Goal: Information Seeking & Learning: Check status

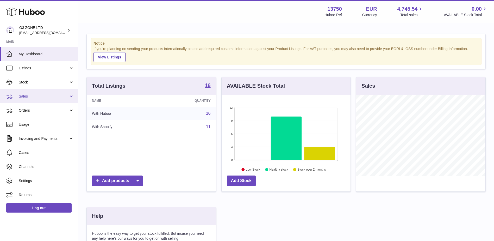
scroll to position [81, 129]
click at [26, 95] on span "Sales" at bounding box center [44, 96] width 50 height 5
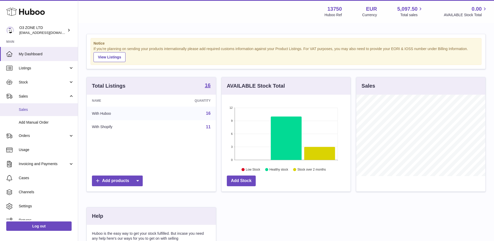
click at [27, 109] on span "Sales" at bounding box center [46, 109] width 55 height 5
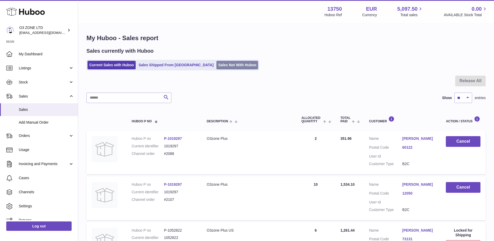
click at [216, 66] on link "Sales Not With Huboo" at bounding box center [237, 65] width 42 height 9
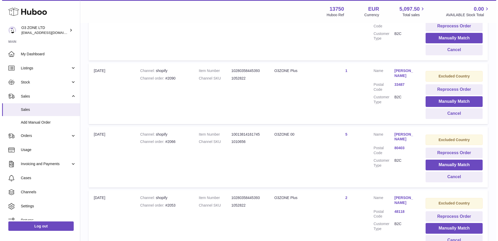
scroll to position [390, 0]
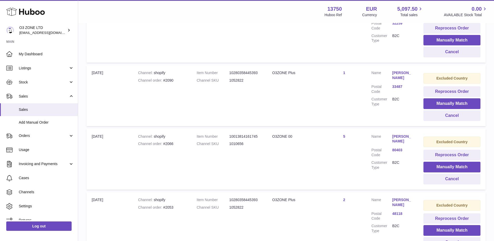
click at [398, 74] on link "Joe Has" at bounding box center [402, 75] width 21 height 10
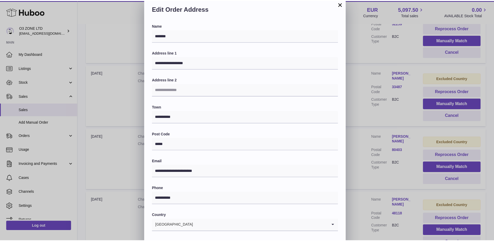
scroll to position [0, 0]
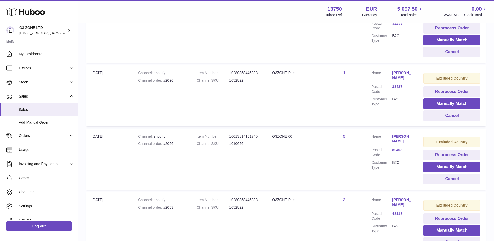
click at [405, 114] on div at bounding box center [247, 120] width 494 height 241
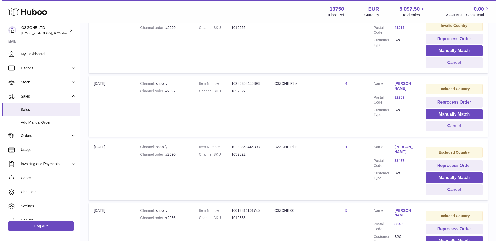
scroll to position [312, 0]
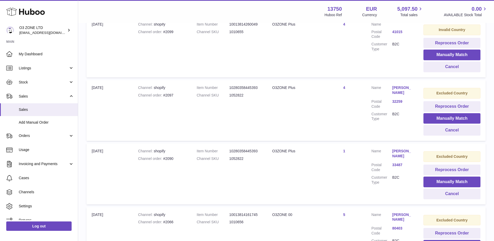
click at [396, 88] on link "Balu Vemburaj" at bounding box center [402, 90] width 21 height 10
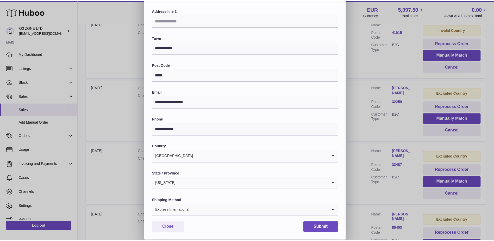
scroll to position [0, 0]
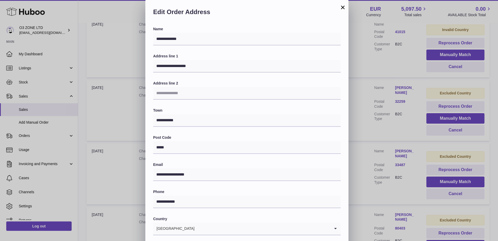
click at [410, 122] on div "**********" at bounding box center [249, 156] width 498 height 312
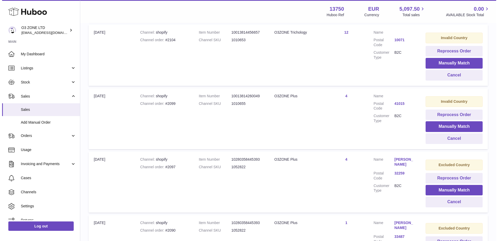
scroll to position [234, 0]
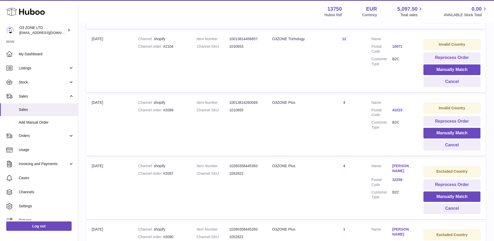
click at [398, 108] on link "41015" at bounding box center [402, 110] width 21 height 5
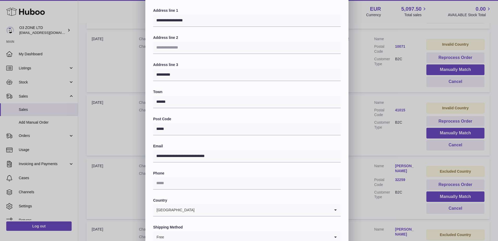
scroll to position [0, 0]
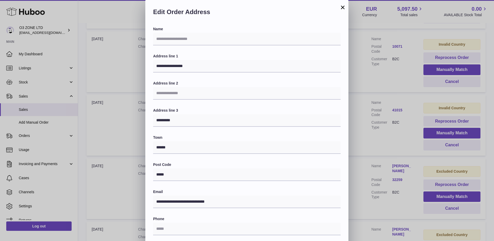
click at [416, 136] on div "**********" at bounding box center [247, 156] width 494 height 312
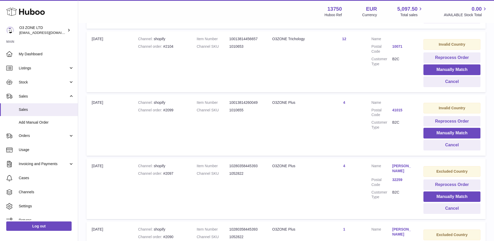
click at [169, 110] on div "Channel order #2099" at bounding box center [162, 110] width 48 height 5
copy div "2099"
click at [399, 108] on link "41015" at bounding box center [402, 110] width 21 height 5
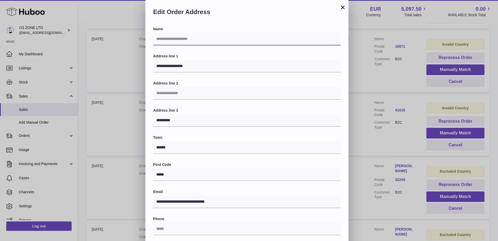
drag, startPoint x: 199, startPoint y: 43, endPoint x: 191, endPoint y: 41, distance: 8.7
click at [199, 43] on input "text" at bounding box center [246, 39] width 187 height 12
paste input "**********"
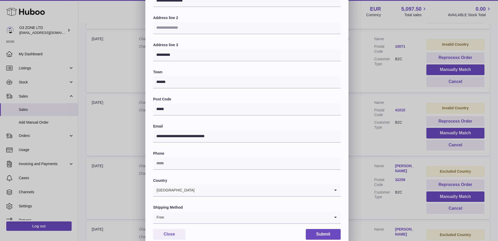
scroll to position [72, 0]
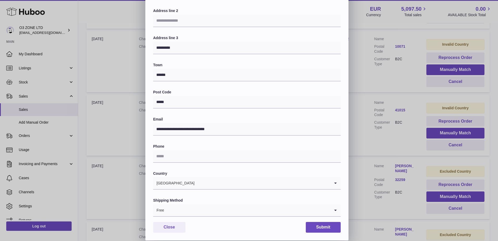
type input "**********"
click at [170, 159] on input "text" at bounding box center [246, 156] width 187 height 12
paste input "**********"
type input "**********"
click at [194, 209] on input "Search for option" at bounding box center [247, 210] width 166 height 12
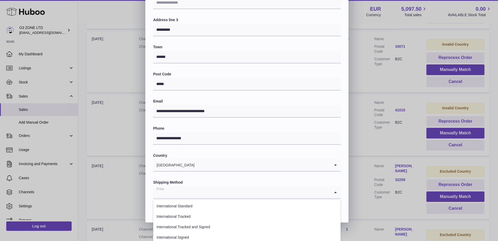
scroll to position [98, 0]
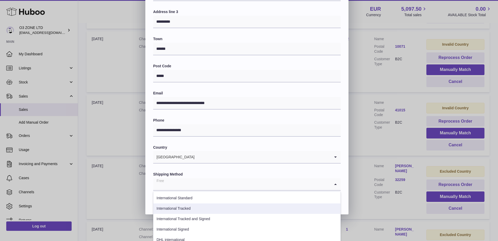
click at [195, 205] on li "International Tracked" at bounding box center [246, 208] width 187 height 10
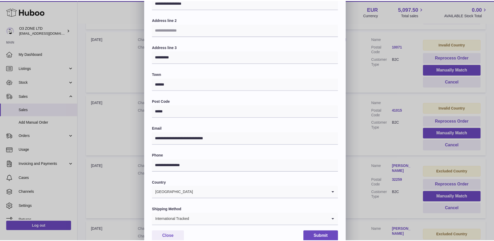
scroll to position [72, 0]
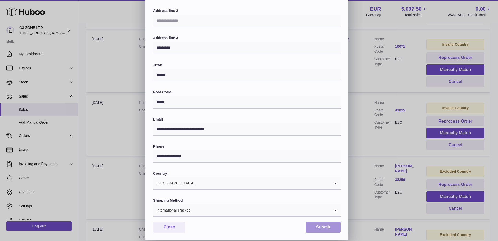
click at [324, 224] on button "Submit" at bounding box center [323, 227] width 35 height 11
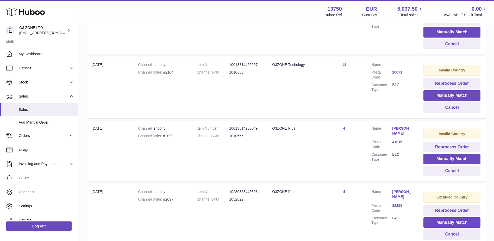
scroll to position [208, 0]
drag, startPoint x: 445, startPoint y: 157, endPoint x: 429, endPoint y: 160, distance: 15.8
click at [445, 157] on button "Manually Match" at bounding box center [451, 159] width 57 height 11
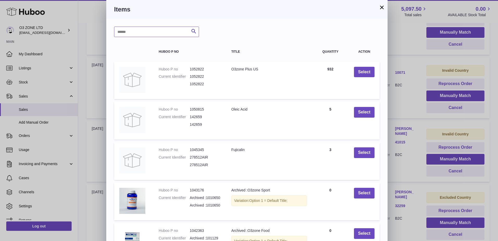
click at [151, 36] on input "text" at bounding box center [156, 32] width 85 height 10
type input "****"
click at [194, 33] on icon "submit" at bounding box center [194, 31] width 6 height 7
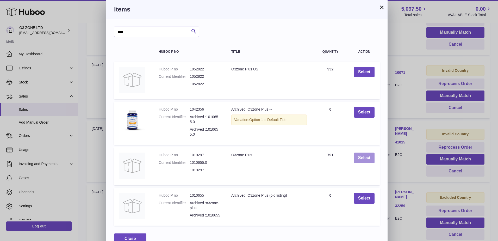
click at [360, 157] on button "Select" at bounding box center [364, 157] width 21 height 11
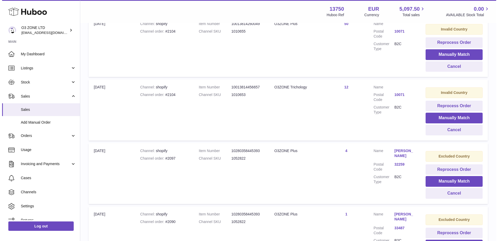
scroll to position [156, 0]
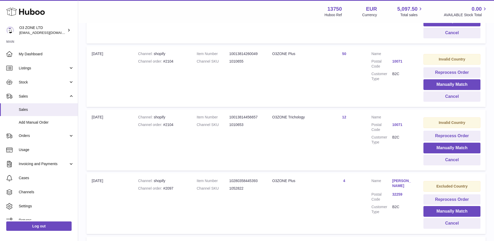
click at [397, 125] on link "10071" at bounding box center [402, 124] width 21 height 5
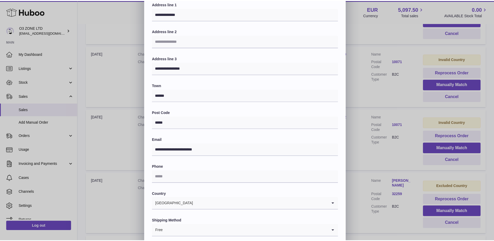
scroll to position [0, 0]
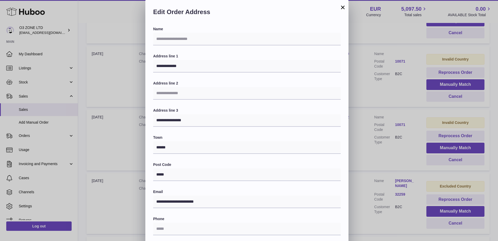
drag, startPoint x: 414, startPoint y: 92, endPoint x: 412, endPoint y: 96, distance: 4.8
click at [414, 92] on div "**********" at bounding box center [249, 156] width 498 height 312
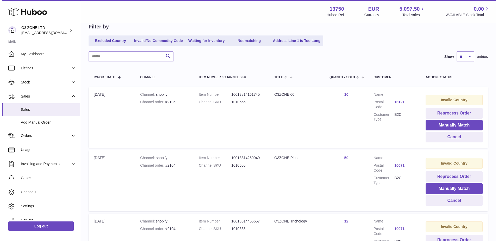
scroll to position [52, 0]
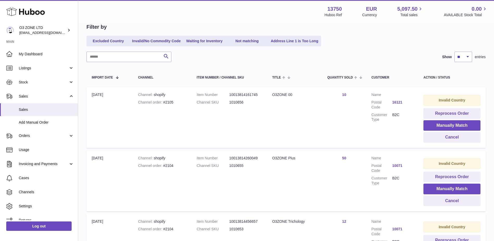
drag, startPoint x: 396, startPoint y: 98, endPoint x: 396, endPoint y: 104, distance: 5.5
click at [396, 98] on dl "Customer Name Postal Code 16121 Customer Type B2C" at bounding box center [392, 108] width 42 height 32
click at [400, 101] on link "16121" at bounding box center [402, 102] width 21 height 5
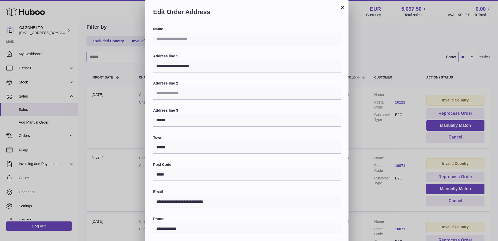
click at [182, 37] on input "text" at bounding box center [246, 39] width 187 height 12
paste input "**********"
type input "**********"
click at [294, 58] on label "Address line 1" at bounding box center [246, 56] width 187 height 5
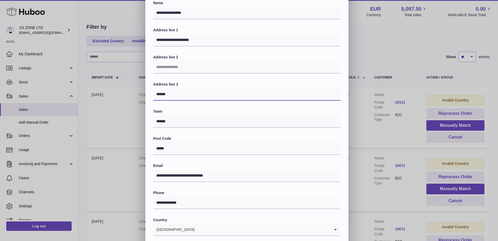
click at [163, 94] on input "******" at bounding box center [246, 94] width 187 height 12
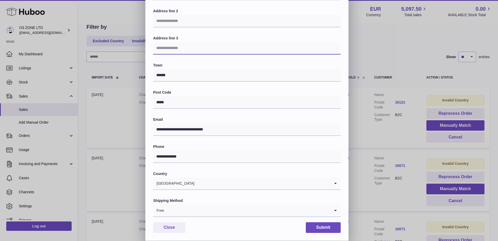
scroll to position [72, 0]
click at [176, 211] on input "Search for option" at bounding box center [247, 210] width 166 height 12
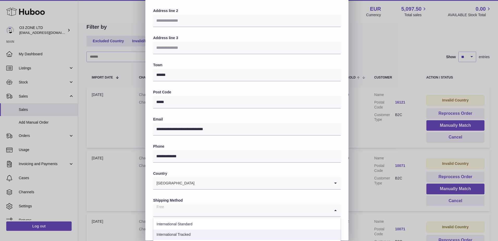
drag, startPoint x: 178, startPoint y: 235, endPoint x: 216, endPoint y: 219, distance: 41.0
click at [179, 235] on li "International Tracked" at bounding box center [246, 234] width 187 height 10
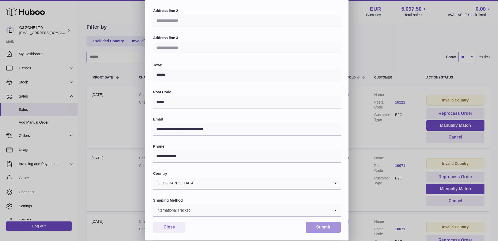
click at [325, 227] on button "Submit" at bounding box center [323, 227] width 35 height 11
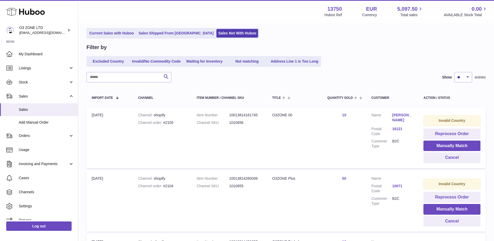
scroll to position [26, 0]
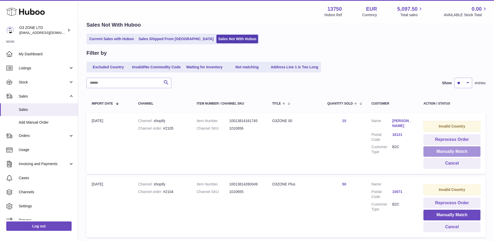
click at [441, 151] on button "Manually Match" at bounding box center [451, 151] width 57 height 11
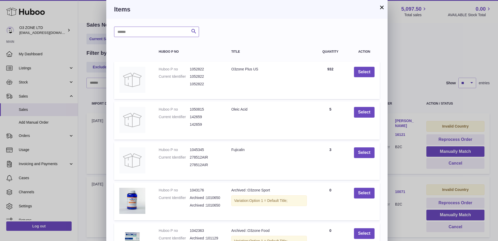
click at [153, 35] on input "text" at bounding box center [156, 32] width 85 height 10
type input "**"
click at [193, 30] on icon "submit" at bounding box center [194, 31] width 6 height 7
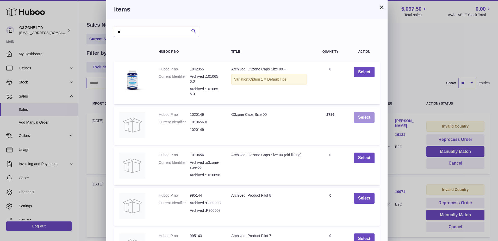
click at [362, 116] on button "Select" at bounding box center [364, 117] width 21 height 11
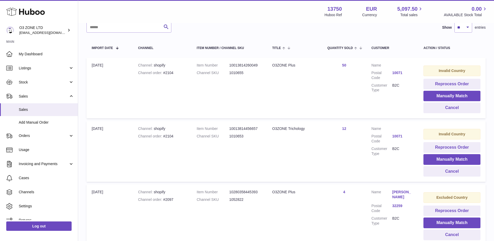
scroll to position [82, 0]
click at [458, 169] on button "Cancel" at bounding box center [451, 171] width 57 height 11
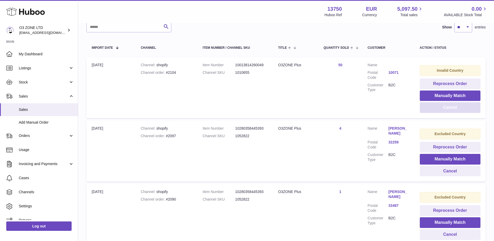
click at [455, 107] on button "Cancel" at bounding box center [450, 107] width 61 height 11
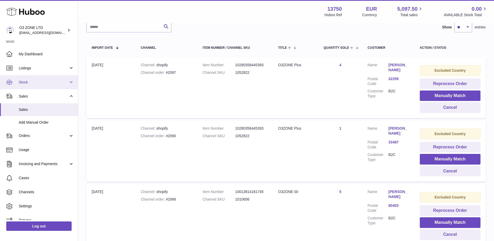
click at [35, 84] on span "Stock" at bounding box center [44, 82] width 50 height 5
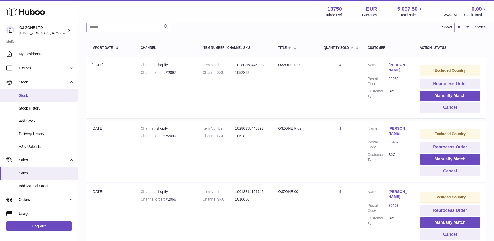
click at [33, 94] on span "Stock" at bounding box center [46, 95] width 55 height 5
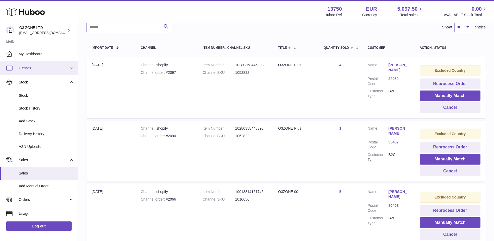
click at [35, 72] on link "Listings" at bounding box center [39, 68] width 78 height 14
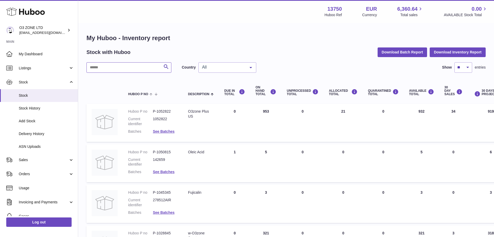
click at [133, 69] on input "text" at bounding box center [128, 67] width 85 height 10
paste input "**********"
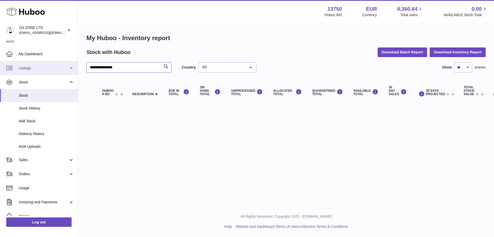
drag, startPoint x: 106, startPoint y: 67, endPoint x: 64, endPoint y: 63, distance: 41.8
click at [64, 63] on div "**********" at bounding box center [247, 118] width 494 height 237
type input "**********"
click at [101, 64] on input "**********" at bounding box center [128, 67] width 85 height 10
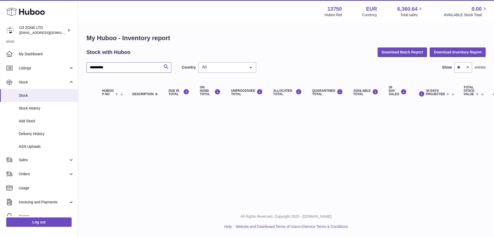
click at [100, 64] on input "**********" at bounding box center [128, 67] width 85 height 10
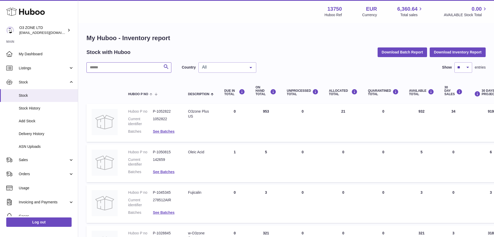
click at [135, 68] on input "text" at bounding box center [128, 67] width 85 height 10
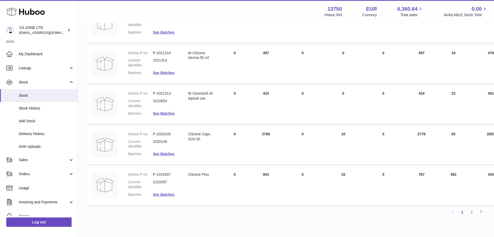
scroll to position [326, 0]
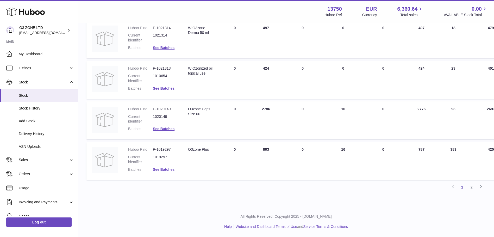
drag, startPoint x: 472, startPoint y: 186, endPoint x: 478, endPoint y: 195, distance: 11.0
click at [472, 186] on link "2" at bounding box center [471, 186] width 9 height 9
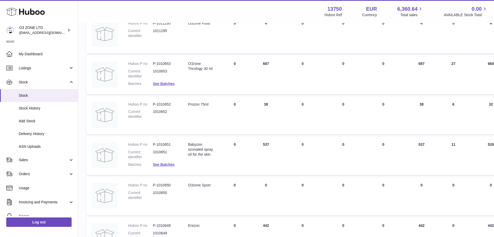
scroll to position [86, 0]
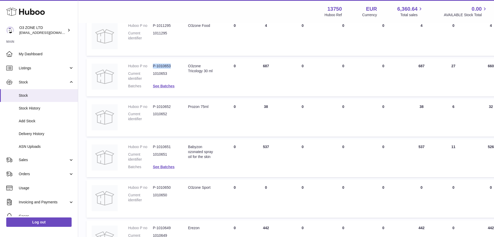
drag, startPoint x: 172, startPoint y: 65, endPoint x: 147, endPoint y: 64, distance: 25.5
click at [147, 64] on dl "Huboo P no P-1010653 Current identifier 1010653 Batches See Batches" at bounding box center [152, 78] width 49 height 28
copy dl "P-1010653"
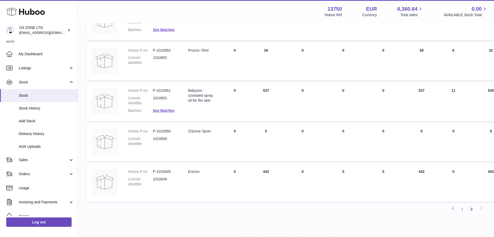
scroll to position [164, 0]
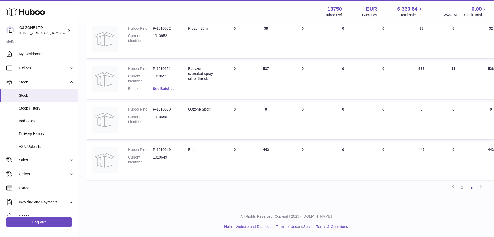
drag, startPoint x: 461, startPoint y: 187, endPoint x: 449, endPoint y: 193, distance: 13.2
click at [461, 187] on link "1" at bounding box center [461, 186] width 9 height 9
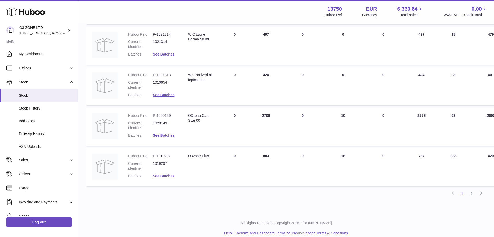
scroll to position [326, 0]
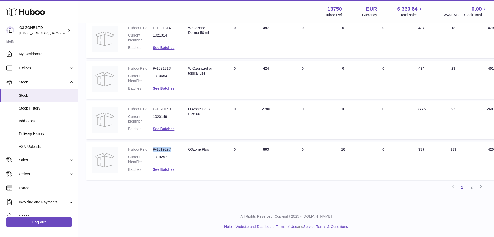
drag, startPoint x: 173, startPoint y: 147, endPoint x: 153, endPoint y: 146, distance: 19.8
click at [153, 146] on td "Huboo P no P-1019297 Current identifier 1019297 Batches See Batches" at bounding box center [153, 161] width 60 height 38
copy dd "P-1019297"
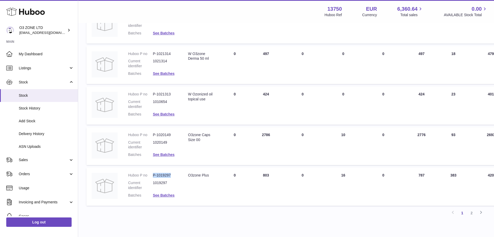
scroll to position [312, 0]
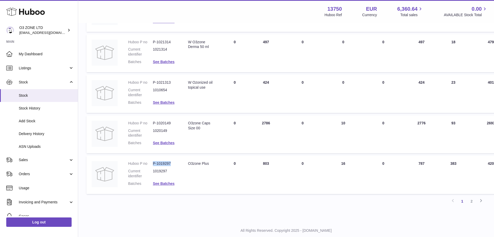
copy dd "P-1019297"
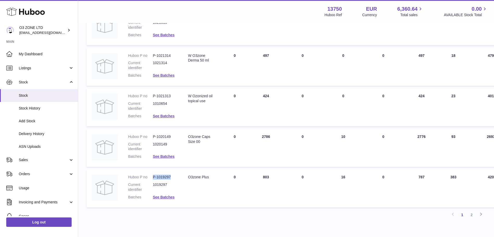
scroll to position [286, 0]
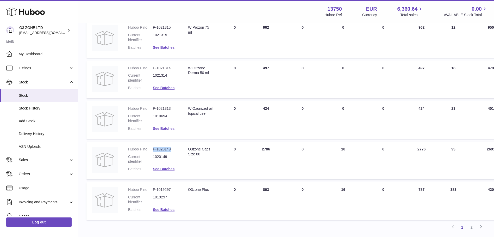
drag, startPoint x: 151, startPoint y: 148, endPoint x: 147, endPoint y: 148, distance: 4.7
click at [147, 148] on dl "Huboo P no P-1020149 Current identifier 1020149 Batches See Batches" at bounding box center [152, 161] width 49 height 28
copy dl "P-1020149"
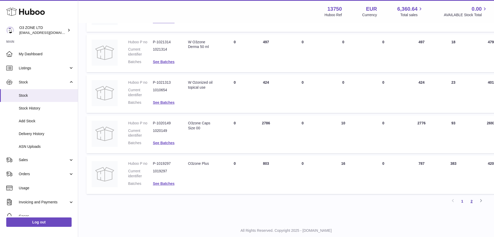
click at [472, 199] on link "2" at bounding box center [471, 200] width 9 height 9
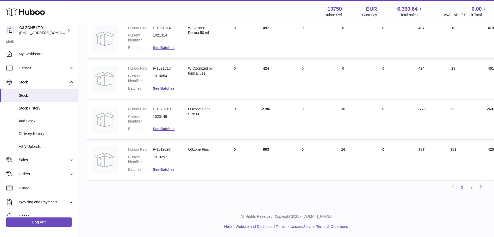
drag, startPoint x: 470, startPoint y: 188, endPoint x: 469, endPoint y: 191, distance: 3.0
click at [470, 188] on link "2" at bounding box center [471, 186] width 9 height 9
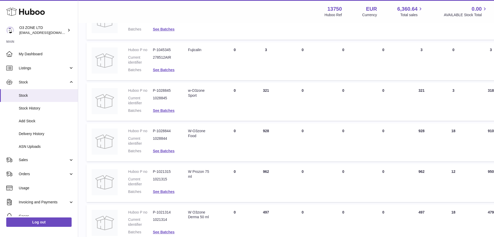
scroll to position [154, 0]
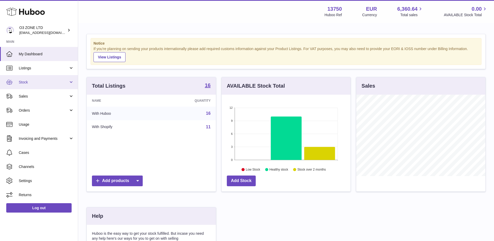
scroll to position [81, 129]
click at [32, 82] on span "Stock" at bounding box center [44, 82] width 50 height 5
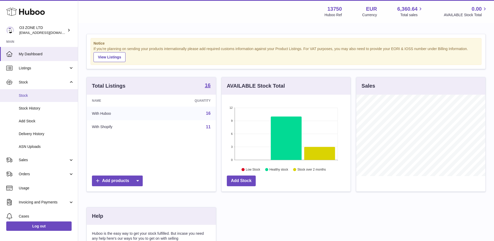
click at [36, 97] on span "Stock" at bounding box center [46, 95] width 55 height 5
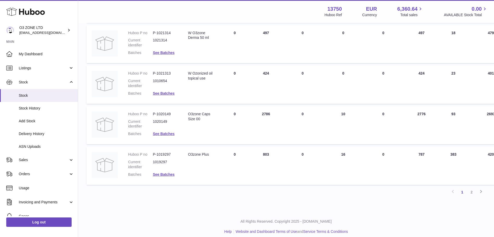
scroll to position [326, 0]
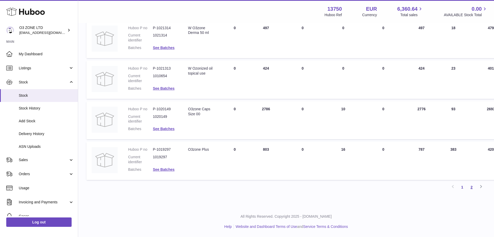
click at [471, 187] on link "2" at bounding box center [471, 186] width 9 height 9
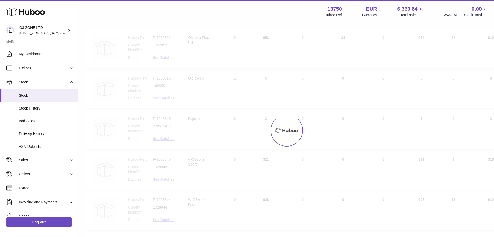
scroll to position [23, 0]
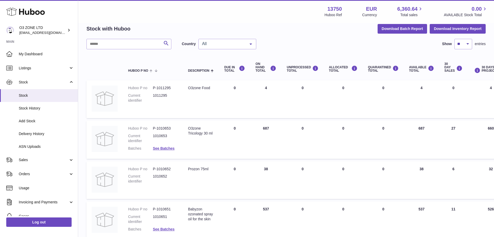
click at [162, 127] on dd "P-1010653" at bounding box center [165, 128] width 25 height 5
drag, startPoint x: 162, startPoint y: 127, endPoint x: 154, endPoint y: 128, distance: 8.6
click at [154, 128] on dd "P-1010653" at bounding box center [165, 128] width 25 height 5
drag, startPoint x: 152, startPoint y: 127, endPoint x: 173, endPoint y: 128, distance: 20.6
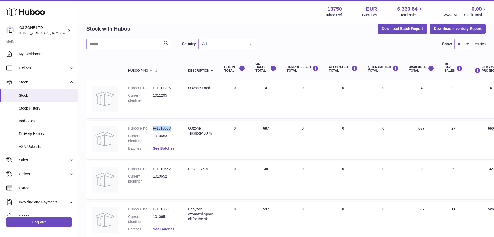
click at [173, 128] on dl "Huboo P no P-1010653 Current identifier 1010653 Batches See Batches" at bounding box center [152, 140] width 49 height 28
copy dl "P-1010653"
